Goal: Information Seeking & Learning: Check status

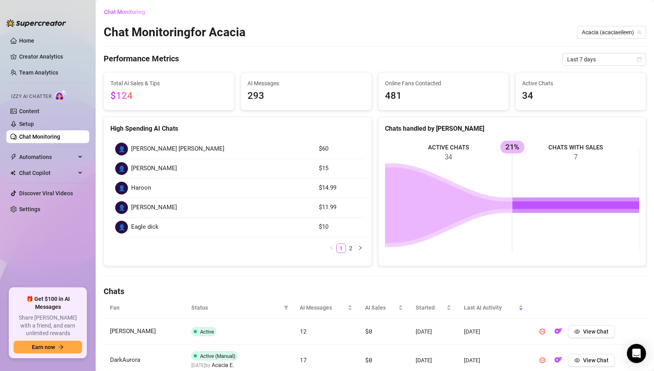
scroll to position [106, 0]
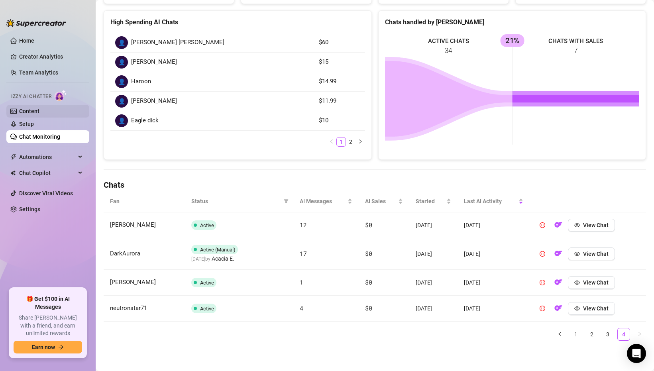
click at [39, 112] on link "Content" at bounding box center [29, 111] width 20 height 6
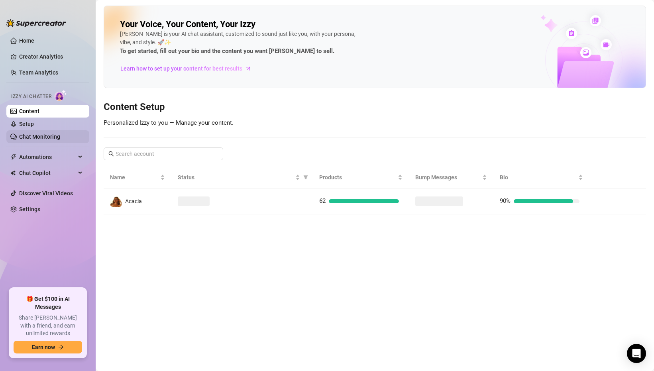
click at [50, 136] on link "Chat Monitoring" at bounding box center [39, 137] width 41 height 6
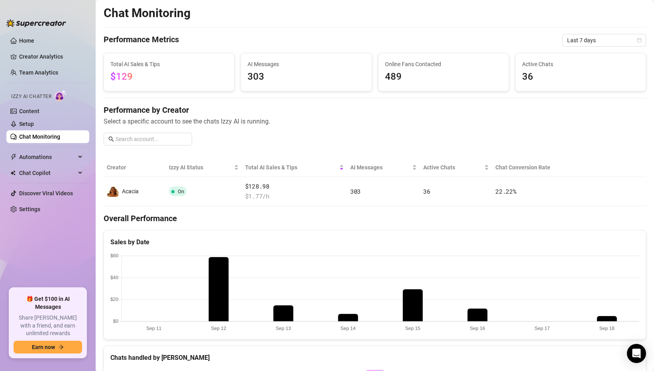
click at [320, 206] on td "$128.98 $ 1.77 /h" at bounding box center [294, 191] width 105 height 29
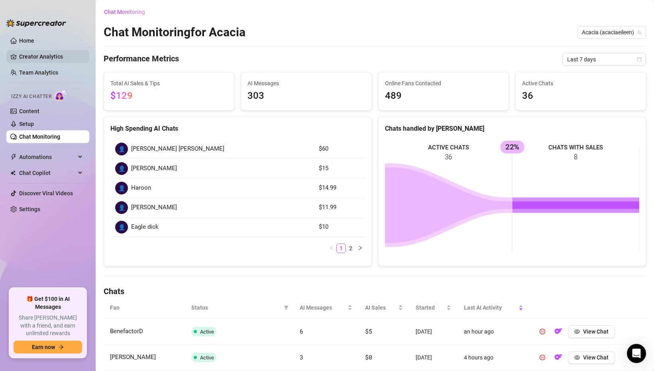
click at [28, 53] on link "Creator Analytics" at bounding box center [51, 56] width 64 height 13
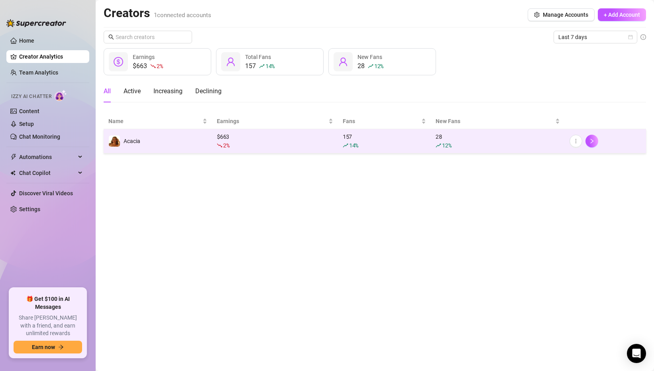
click at [391, 147] on div "14 %" at bounding box center [385, 145] width 84 height 9
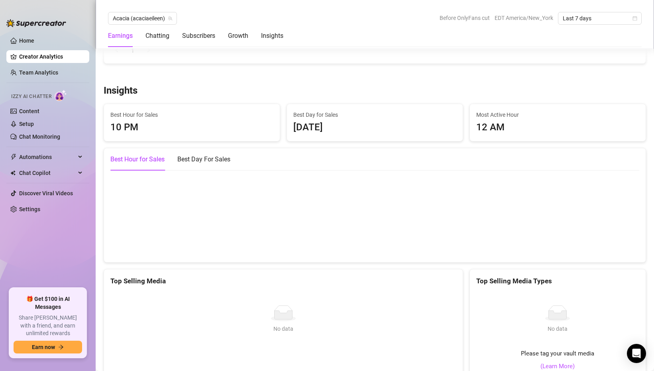
scroll to position [1082, 0]
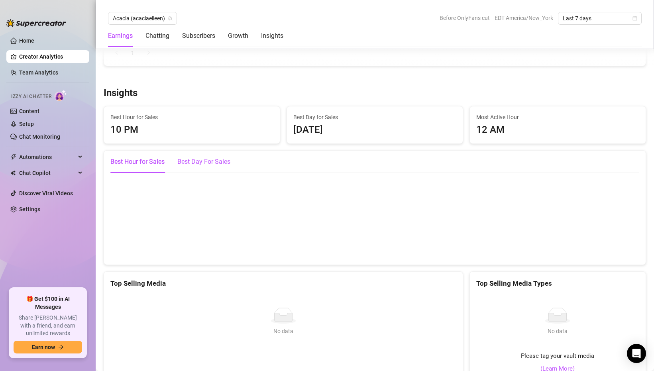
click at [201, 157] on div "Best Day For Sales" at bounding box center [203, 162] width 53 height 10
click at [189, 36] on div "Subscribers" at bounding box center [198, 36] width 33 height 10
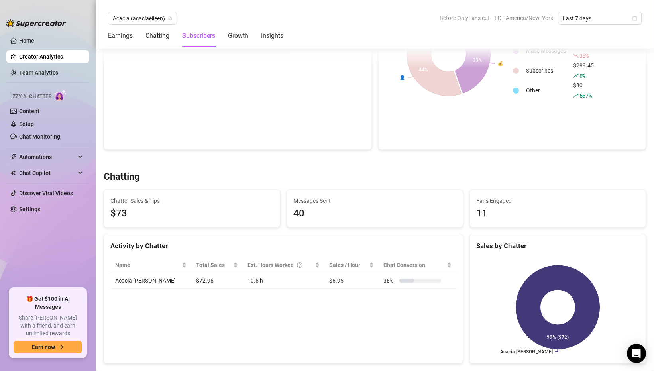
scroll to position [0, 0]
